Goal: Check status: Check status

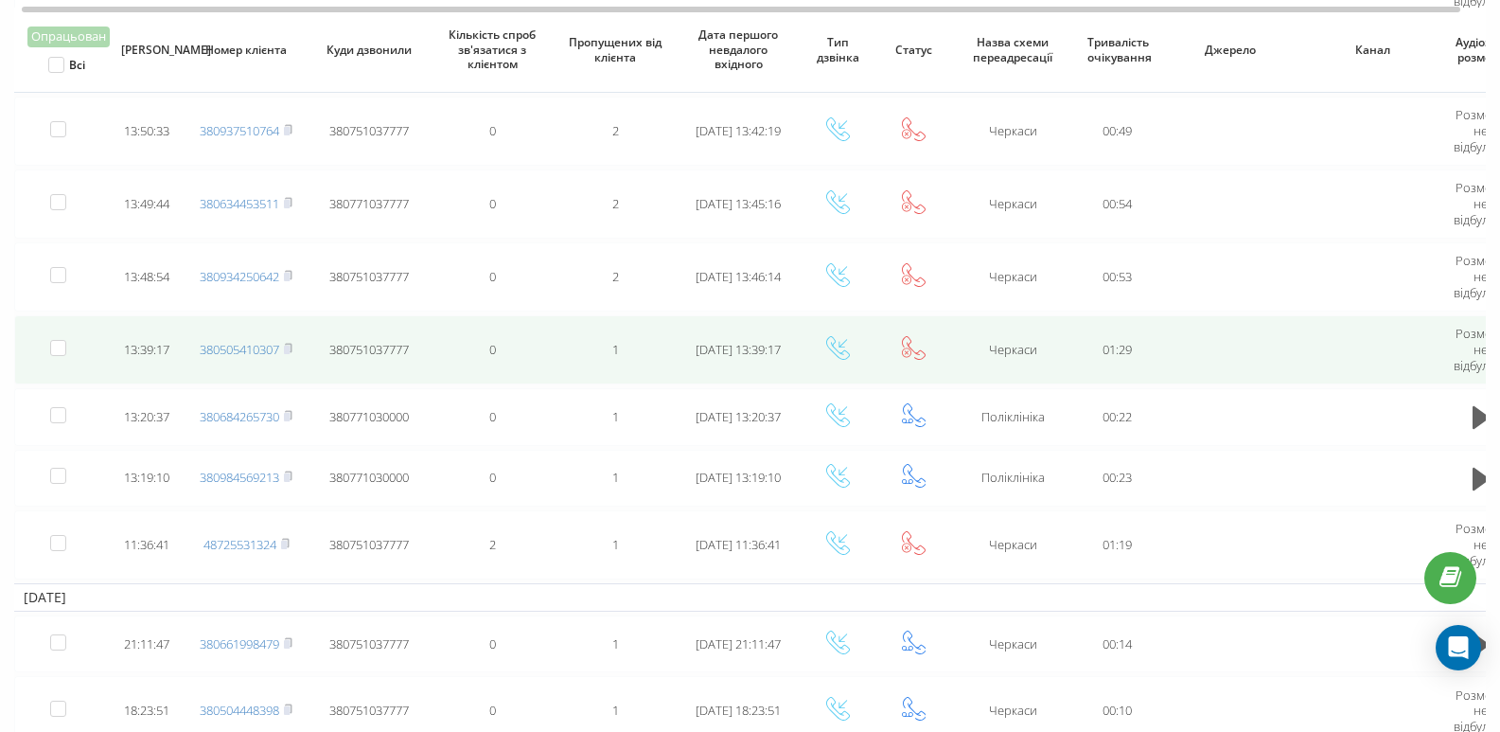
scroll to position [473, 0]
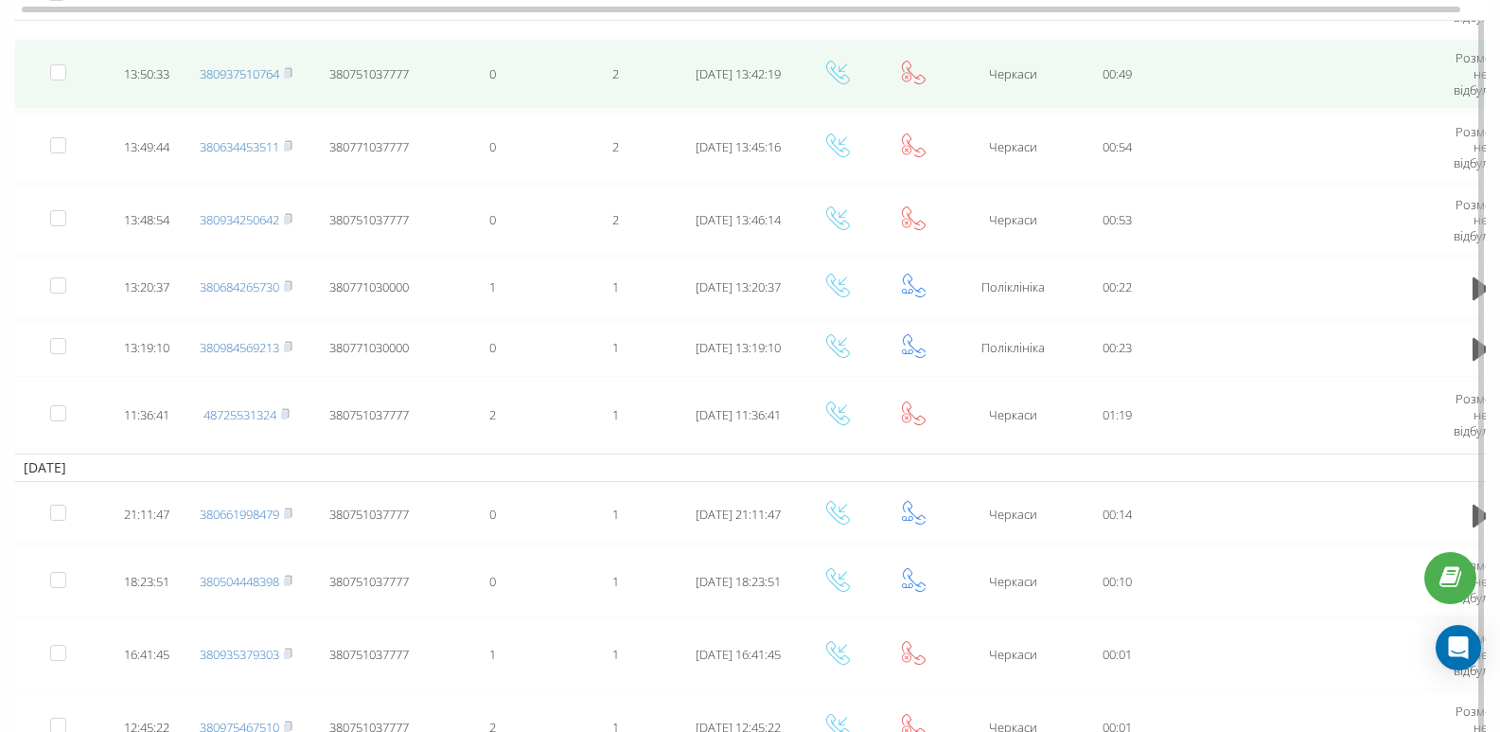
scroll to position [757, 0]
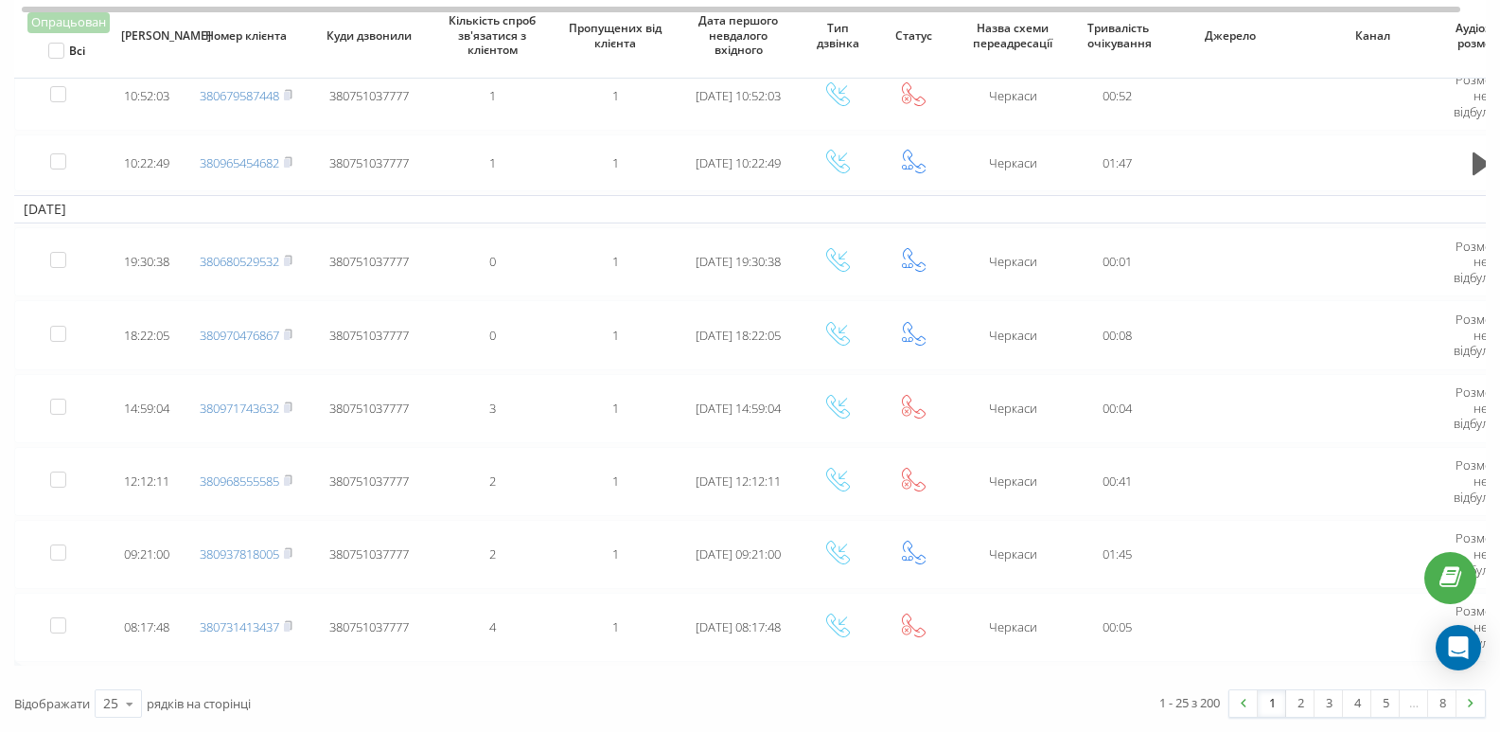
scroll to position [1446, 0]
